Goal: Find contact information: Find contact information

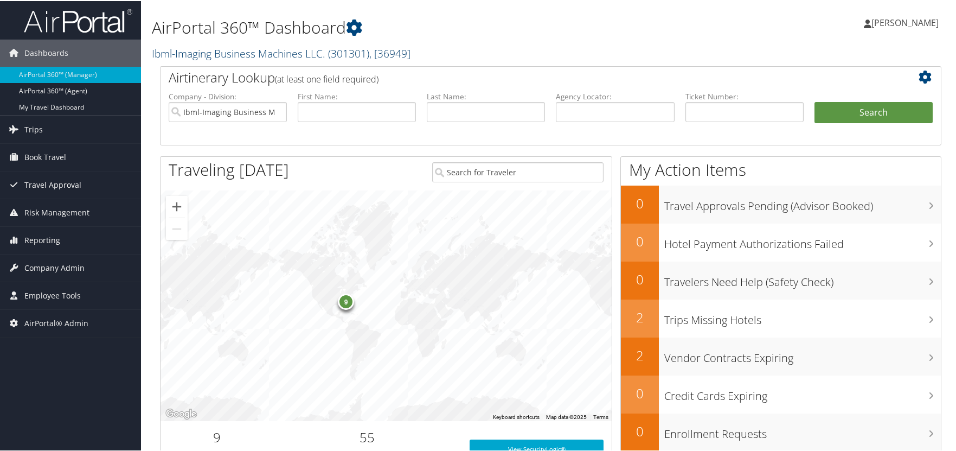
click at [213, 52] on link "Ibml-Imaging Business Machines LLC. ( 301301 ) , [ 36949 ]" at bounding box center [281, 52] width 259 height 15
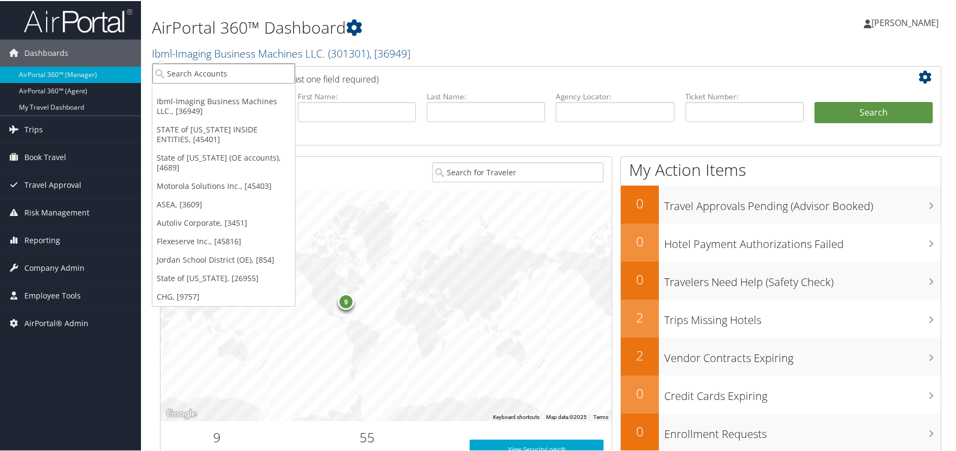
click at [216, 72] on input "search" at bounding box center [223, 72] width 143 height 20
type input "envest"
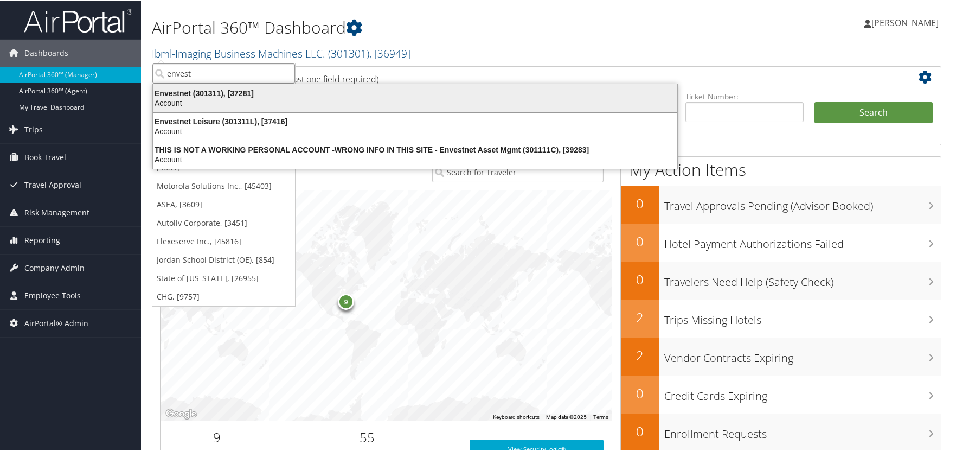
click at [196, 88] on div "Envestnet (301311), [37281]" at bounding box center [414, 92] width 537 height 10
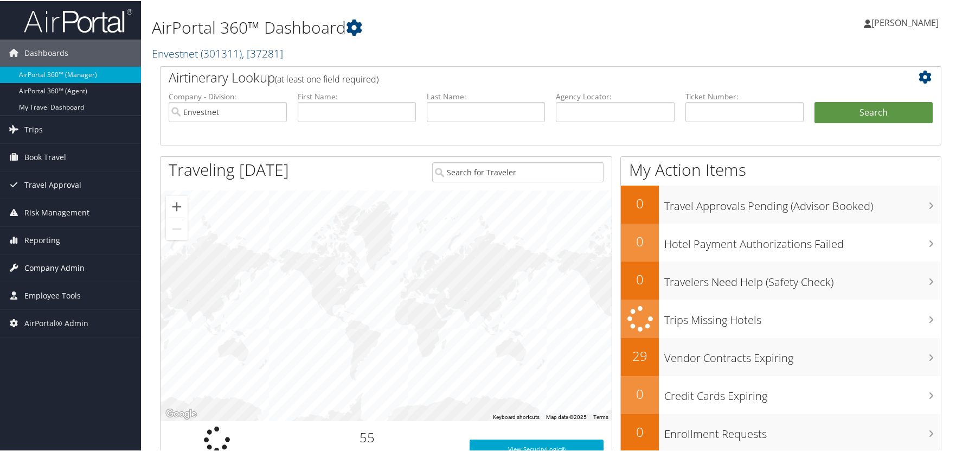
click at [62, 270] on span "Company Admin" at bounding box center [54, 266] width 60 height 27
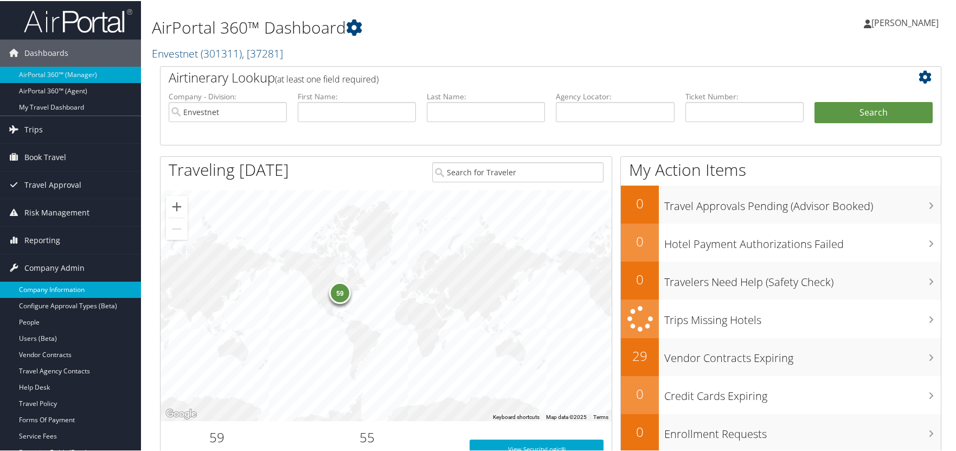
click at [61, 289] on link "Company Information" at bounding box center [70, 288] width 141 height 16
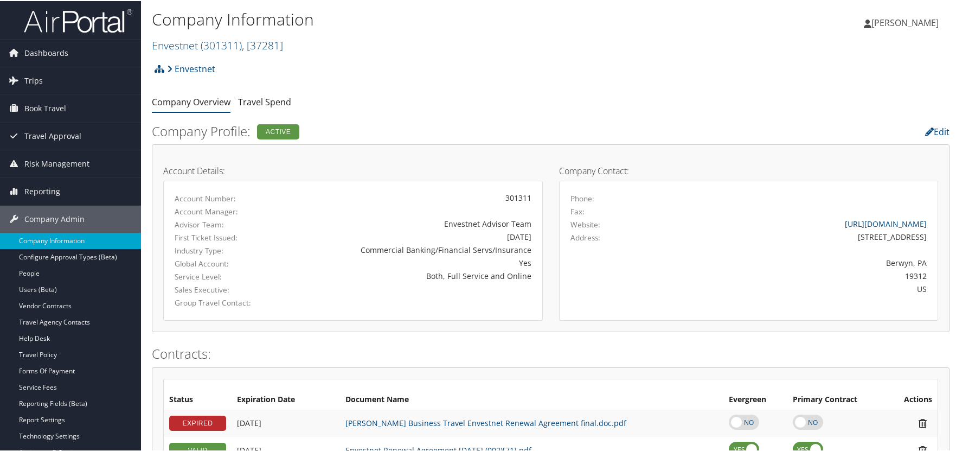
click at [511, 210] on div "Account Manager:" at bounding box center [352, 210] width 373 height 13
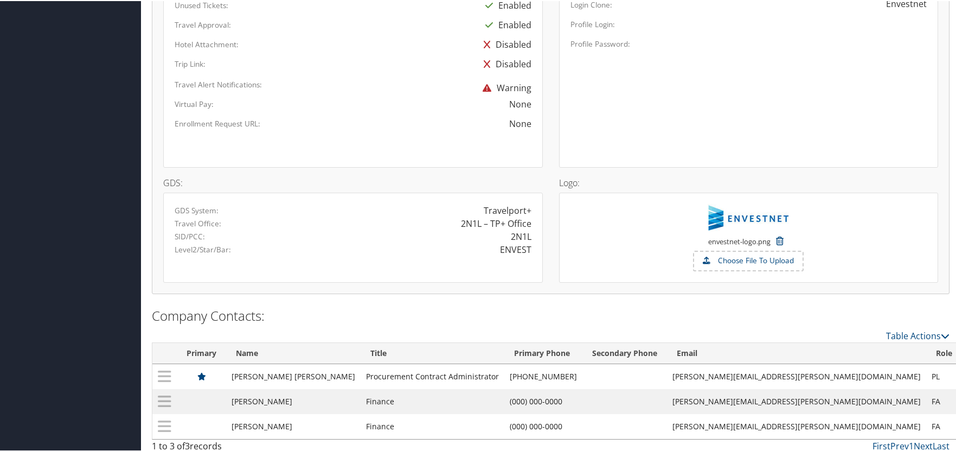
scroll to position [708, 0]
